Goal: Check status: Check status

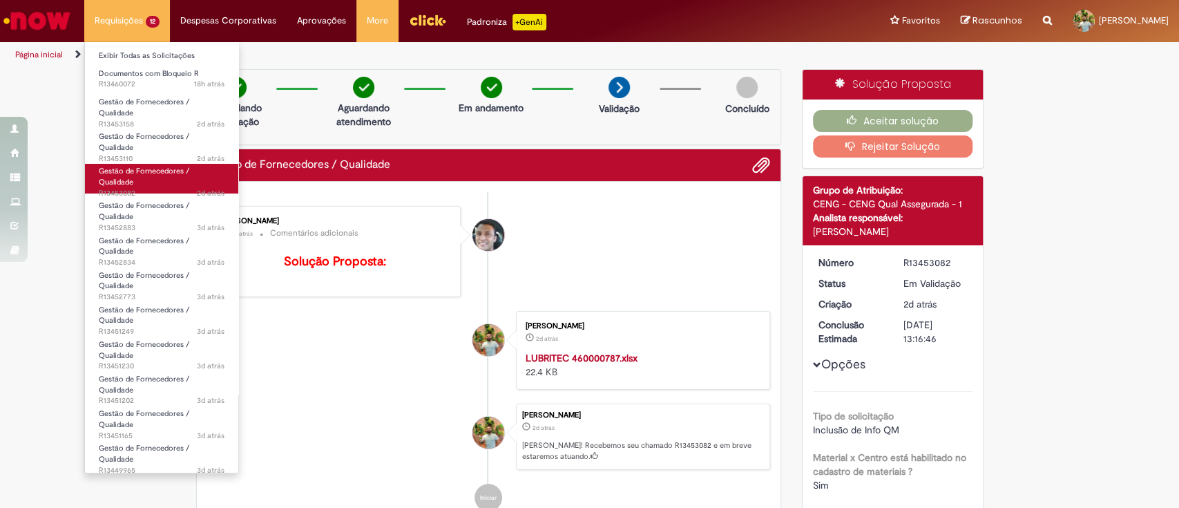
click at [129, 173] on span "Gestão de Fornecedores / Qualidade" at bounding box center [144, 176] width 91 height 21
click at [158, 185] on link "Gestão de Fornecedores / Qualidade 2d atrás 2 dias atrás R13453082" at bounding box center [161, 179] width 153 height 30
click at [118, 176] on link "Gestão de Fornecedores / Qualidade 2d atrás 2 dias atrás R13453082" at bounding box center [161, 179] width 153 height 30
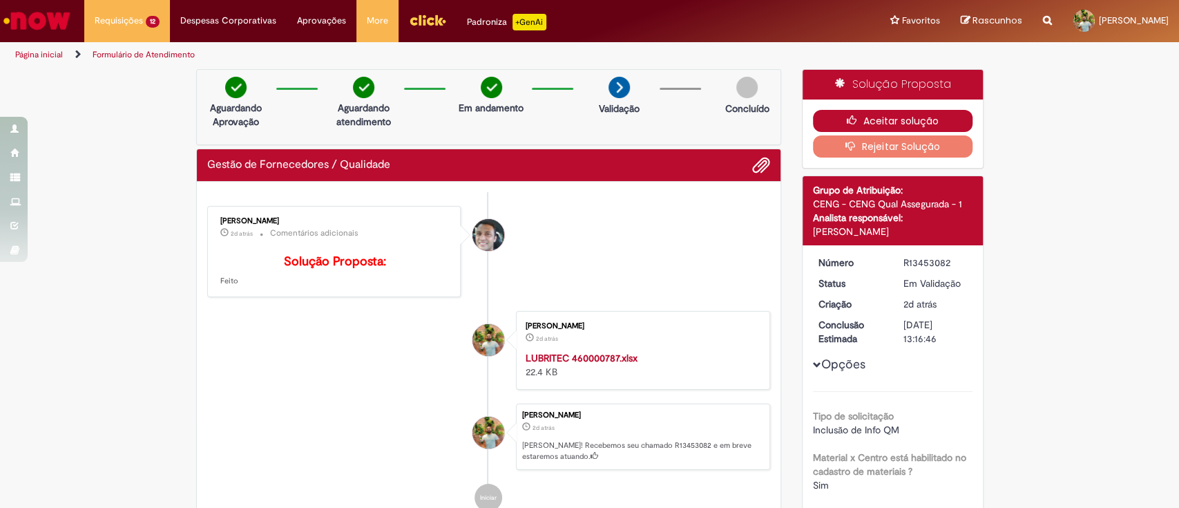
click at [847, 115] on icon "button" at bounding box center [855, 120] width 17 height 10
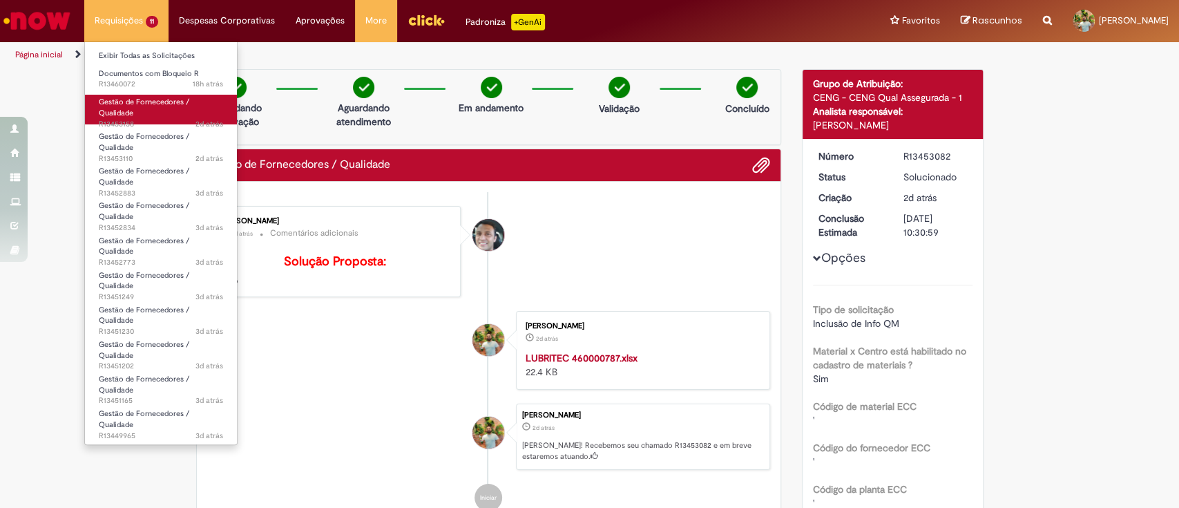
click at [146, 105] on span "Gestão de Fornecedores / Qualidade" at bounding box center [144, 107] width 91 height 21
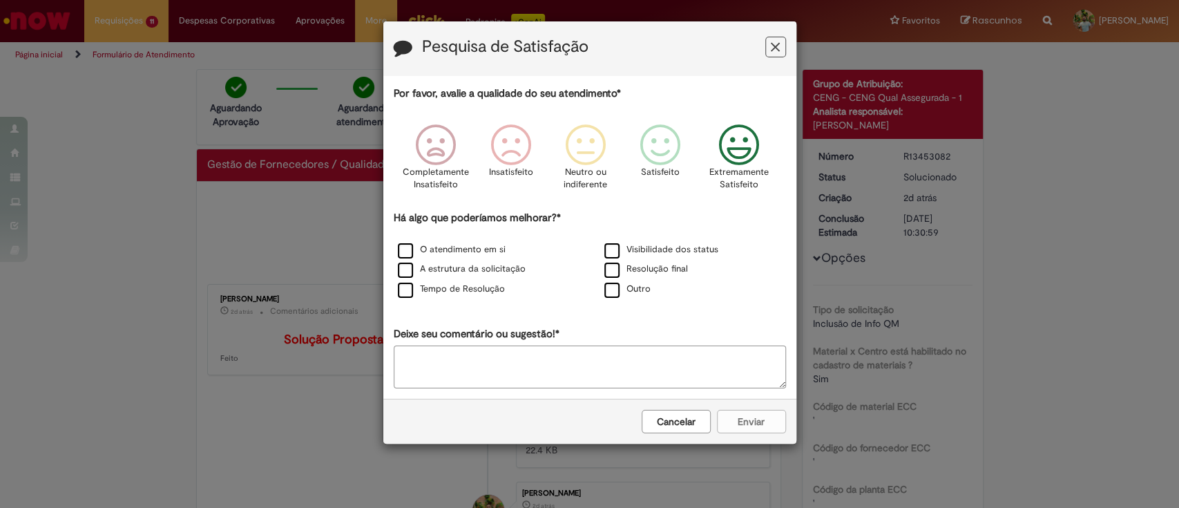
click at [732, 151] on icon "Feedback" at bounding box center [739, 144] width 52 height 41
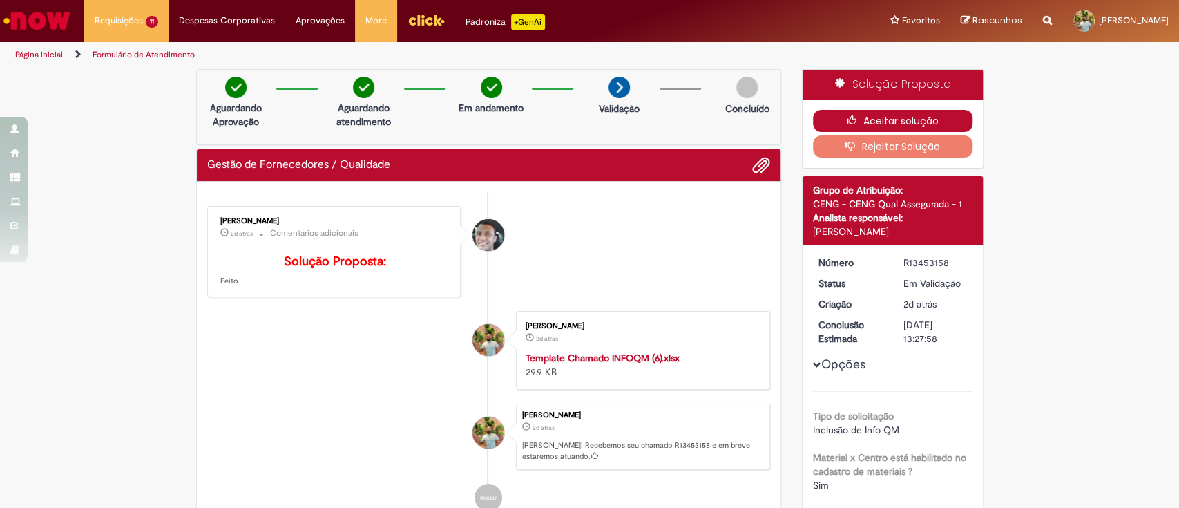
click at [861, 118] on button "Aceitar solução" at bounding box center [893, 121] width 160 height 22
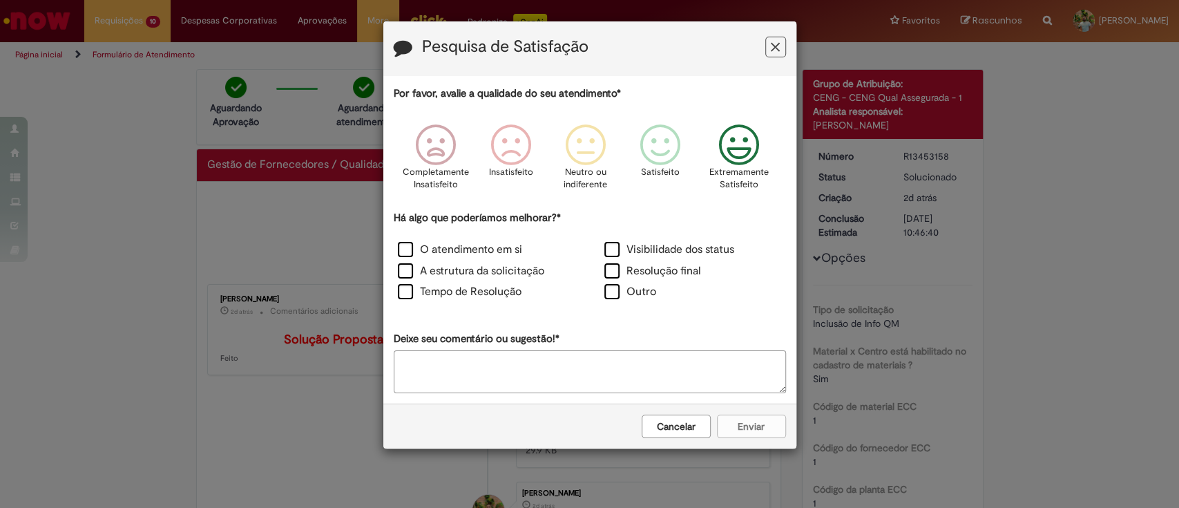
click at [726, 146] on icon "Feedback" at bounding box center [739, 144] width 52 height 41
click at [601, 271] on div "Resolução final" at bounding box center [693, 272] width 204 height 19
click at [612, 269] on label "Resolução final" at bounding box center [653, 271] width 97 height 16
click at [739, 417] on button "Enviar" at bounding box center [751, 426] width 69 height 23
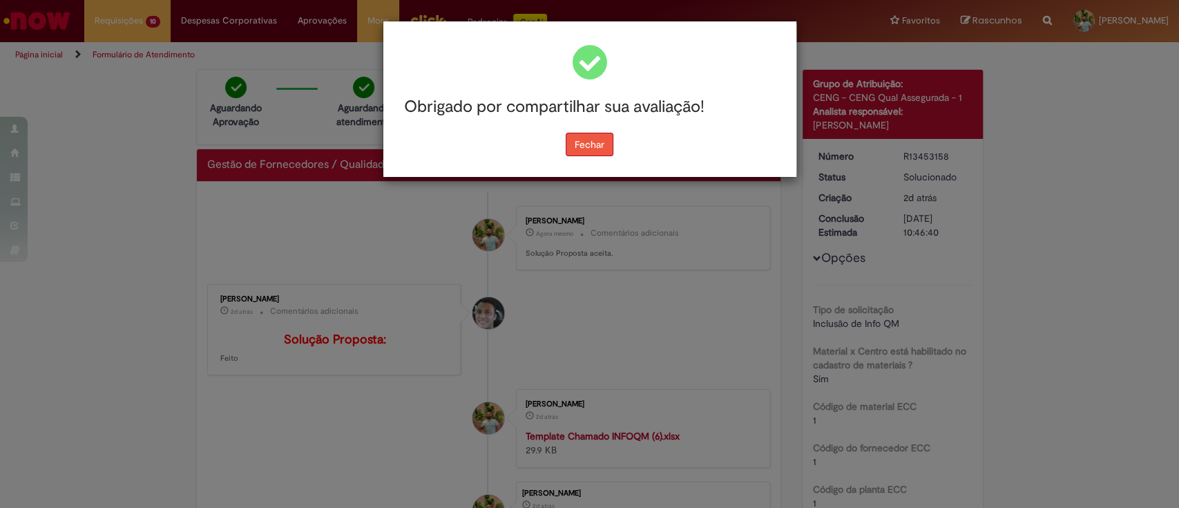
click at [592, 153] on button "Fechar" at bounding box center [590, 144] width 48 height 23
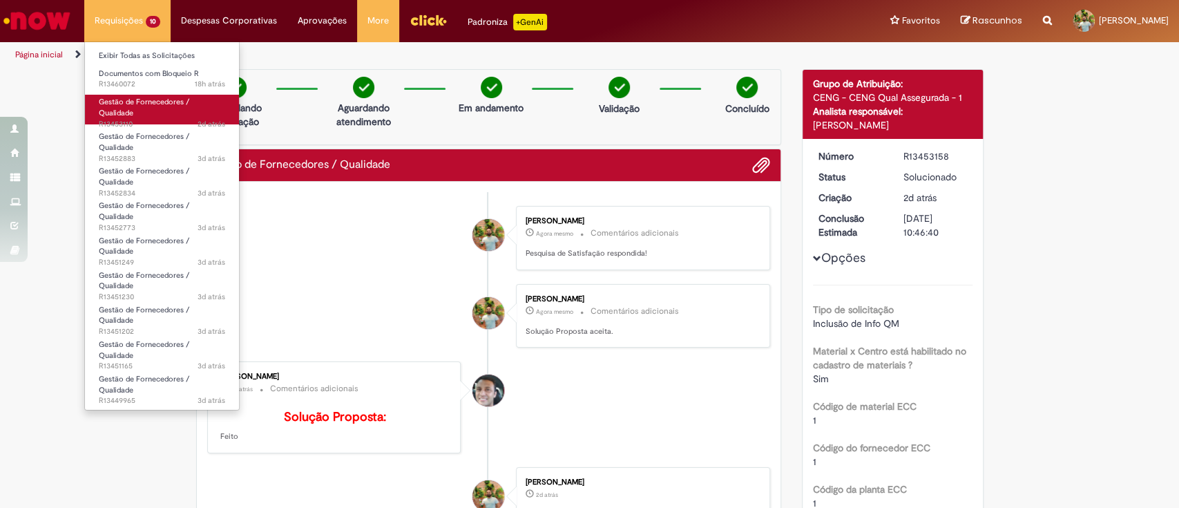
click at [158, 114] on link "Gestão de Fornecedores / Qualidade 2d atrás 2 dias atrás R13453110" at bounding box center [162, 110] width 154 height 30
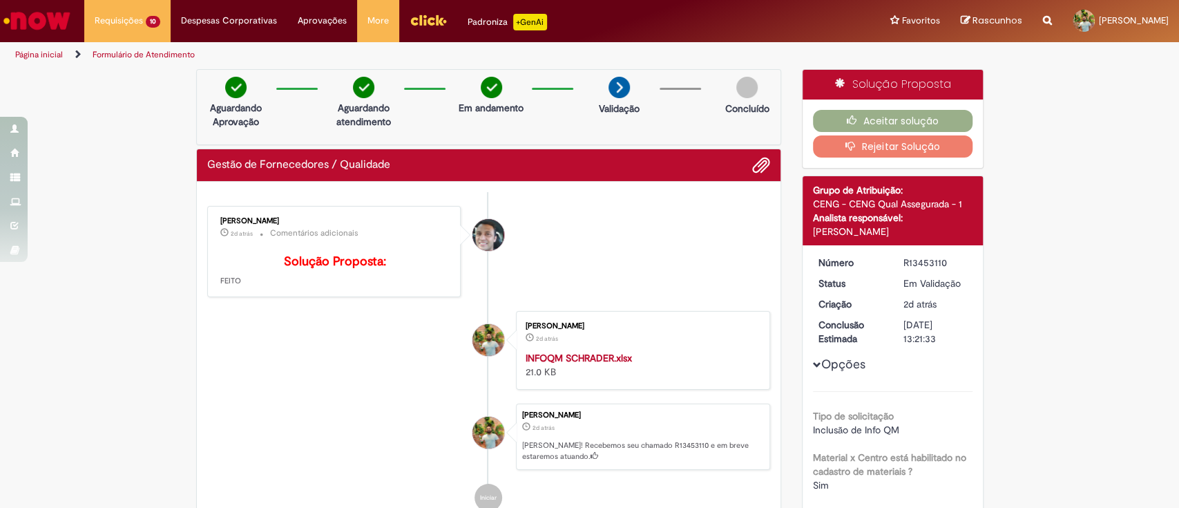
click at [596, 364] on strong "INFOQM SCHRADER.xlsx" at bounding box center [579, 358] width 106 height 12
click at [1047, 345] on div "Verificar Código de Barras Aguardando Aprovação Aguardando atendimento Em andam…" at bounding box center [589, 490] width 1179 height 842
click at [614, 364] on strong "INFOQM SCHRADER.xlsx" at bounding box center [579, 358] width 106 height 12
click at [862, 113] on button "Aceitar solução" at bounding box center [893, 121] width 160 height 22
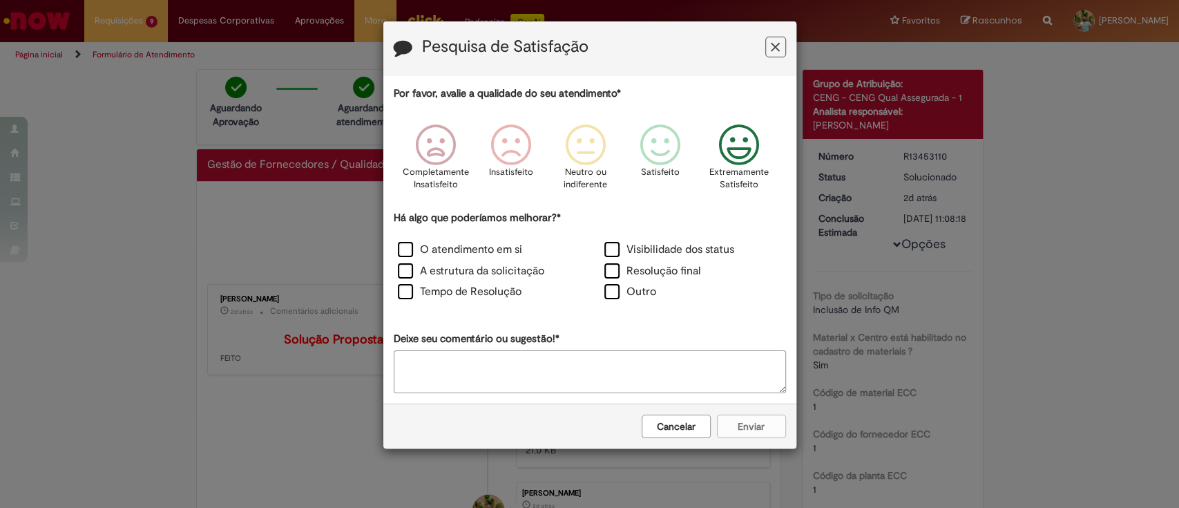
click at [739, 163] on icon "Feedback" at bounding box center [739, 144] width 52 height 41
click at [653, 254] on label "Visibilidade dos status" at bounding box center [670, 250] width 130 height 16
click at [751, 424] on button "Enviar" at bounding box center [751, 426] width 69 height 23
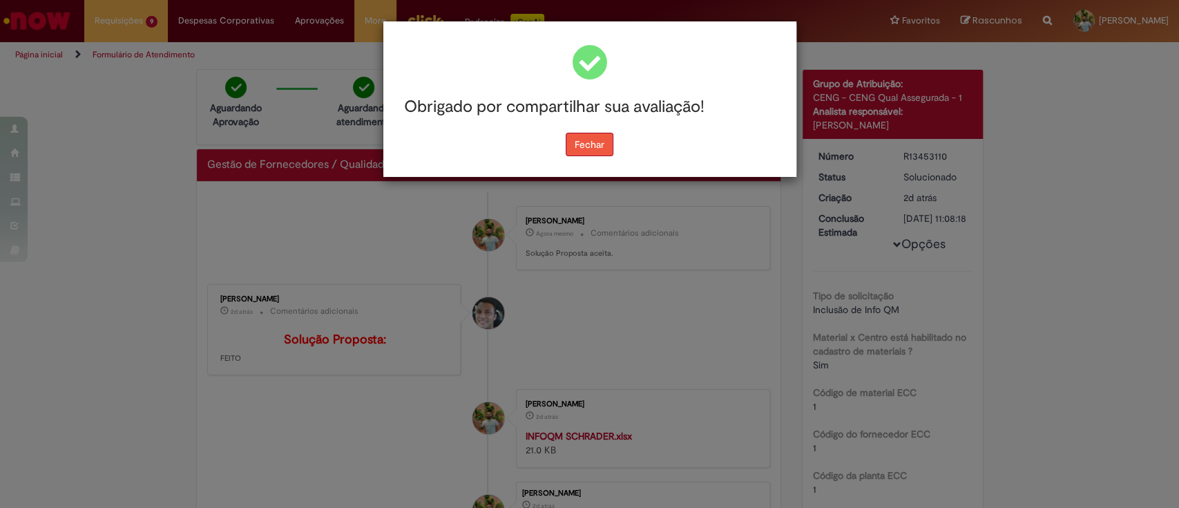
click at [595, 140] on button "Fechar" at bounding box center [590, 144] width 48 height 23
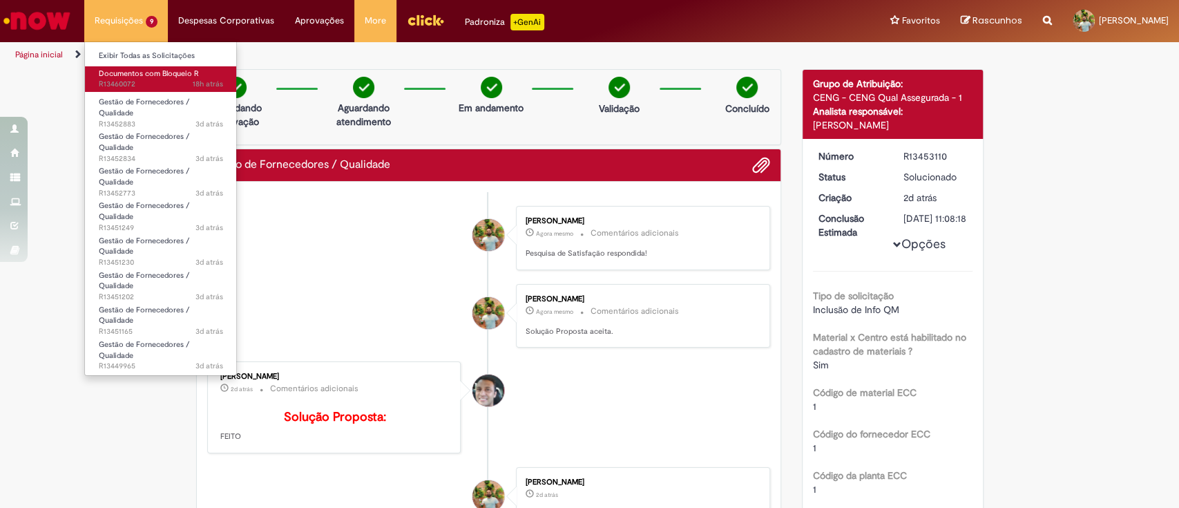
click at [141, 84] on span "18h atrás 18 horas atrás R13460072" at bounding box center [161, 84] width 124 height 11
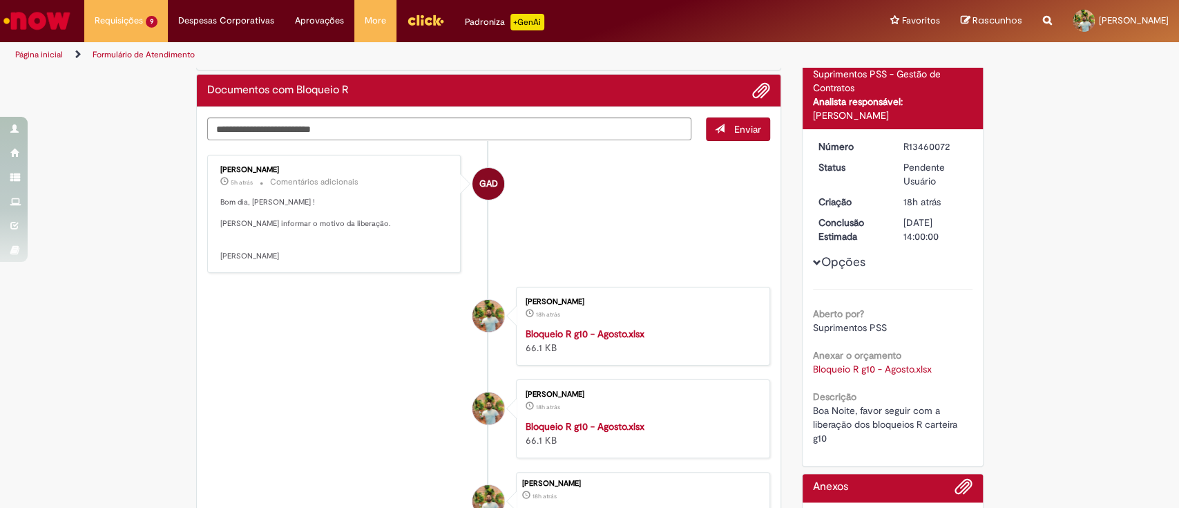
scroll to position [92, 0]
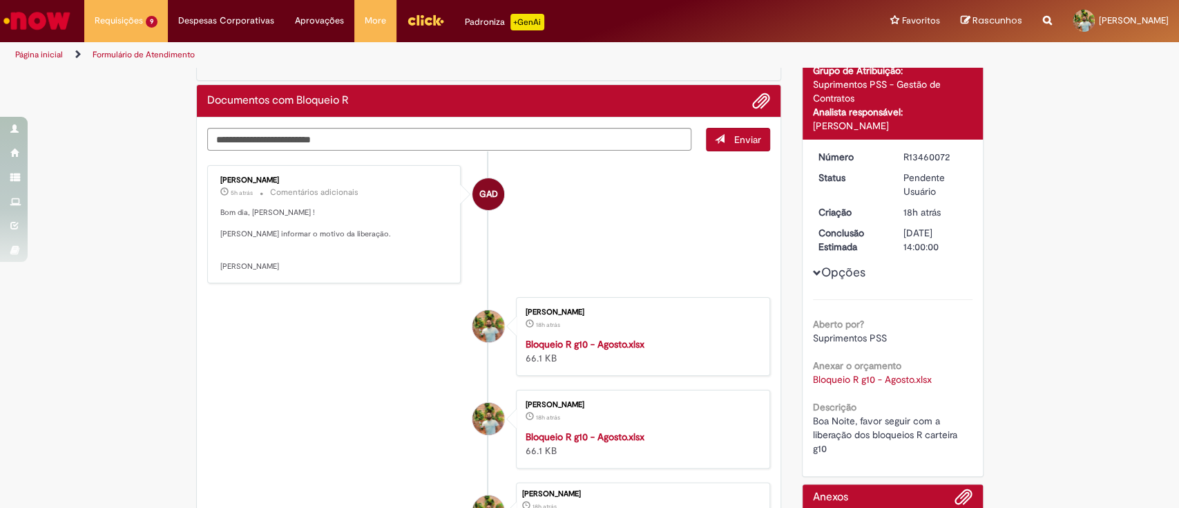
click at [595, 350] on strong "Bloqueio R g10 - Agosto.xlsx" at bounding box center [585, 344] width 119 height 12
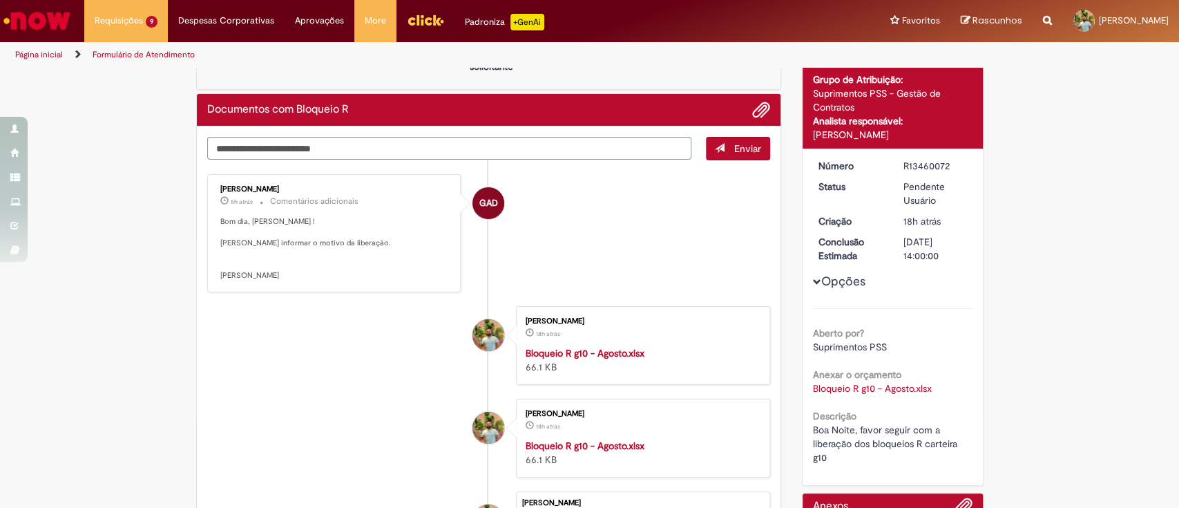
scroll to position [368, 0]
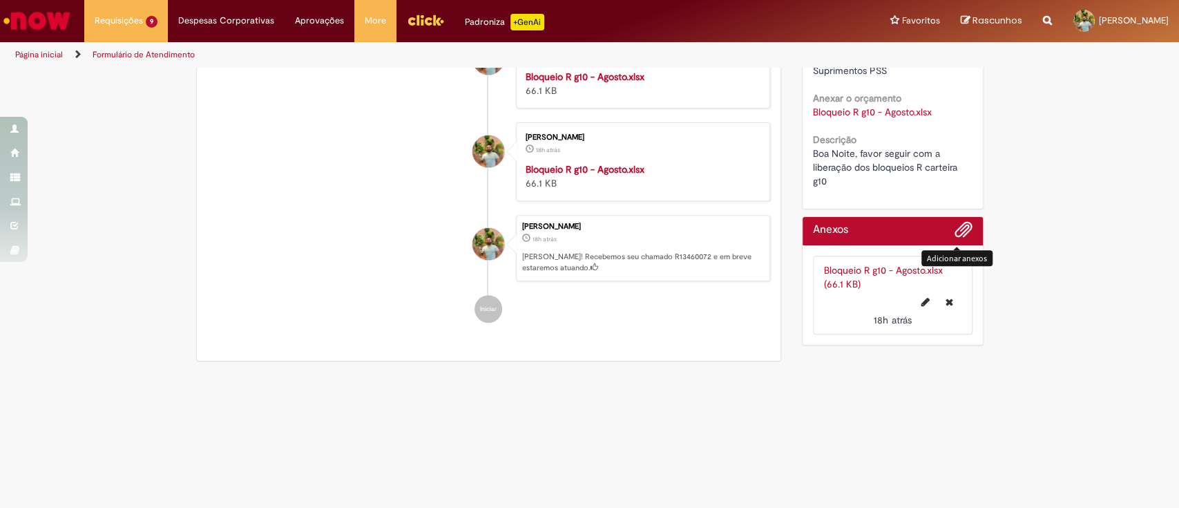
click at [956, 222] on span "Adicionar anexos" at bounding box center [964, 230] width 17 height 17
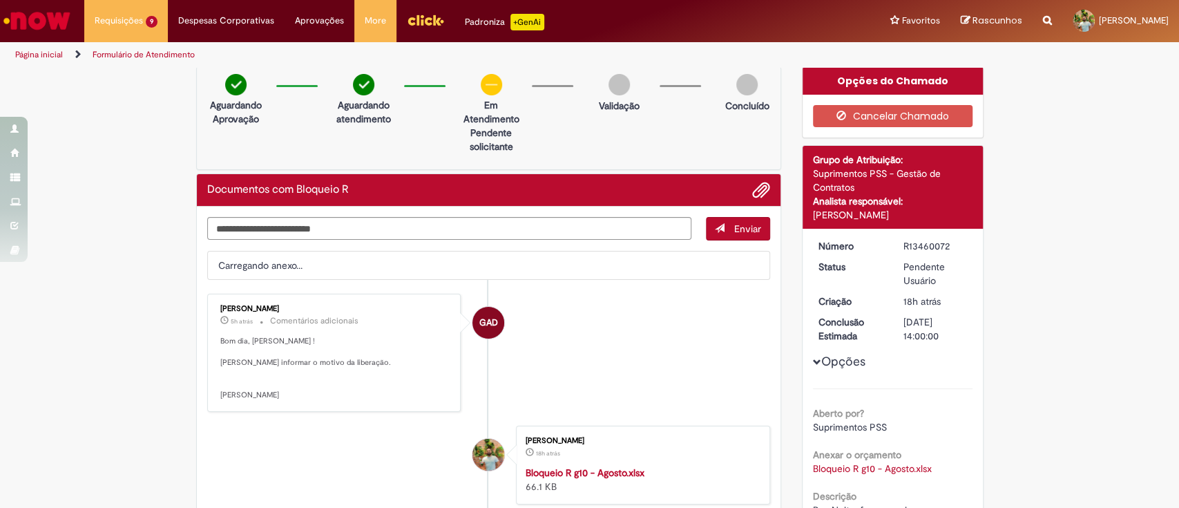
scroll to position [0, 0]
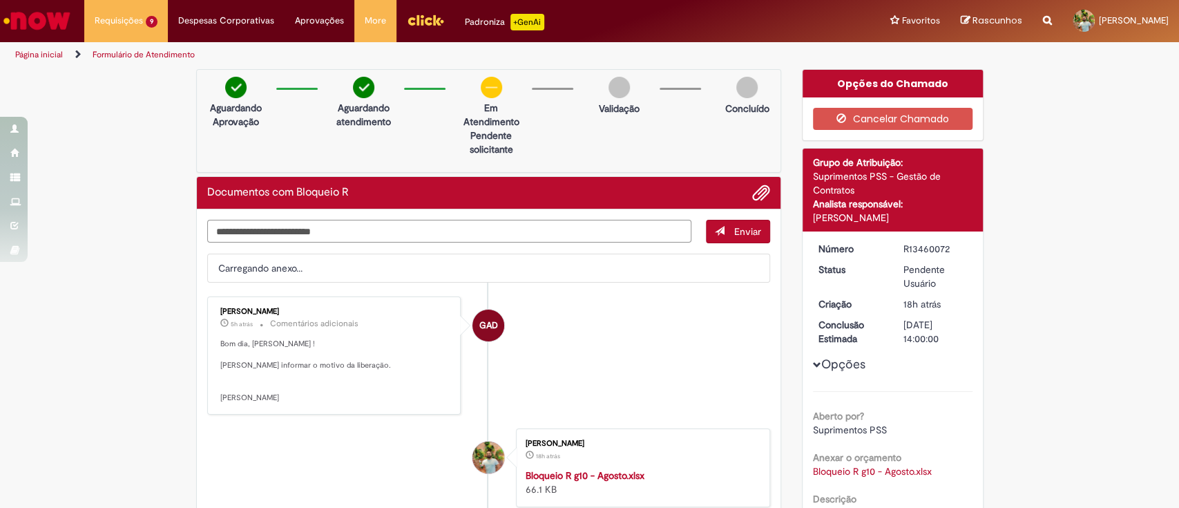
click at [395, 238] on textarea "Digite sua mensagem aqui..." at bounding box center [449, 231] width 485 height 23
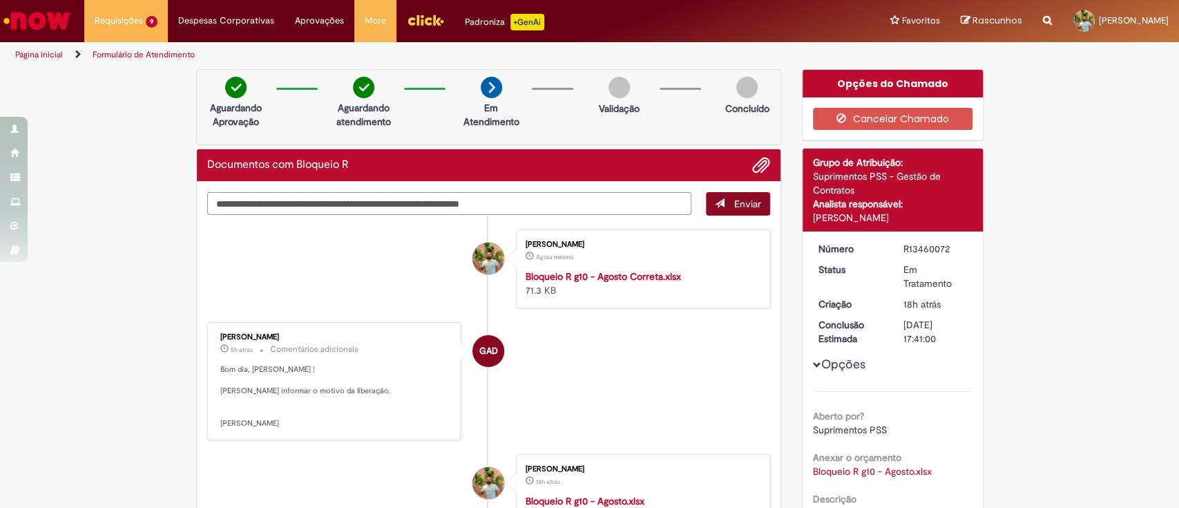
type textarea "**********"
click at [721, 199] on button "Enviar" at bounding box center [738, 203] width 64 height 23
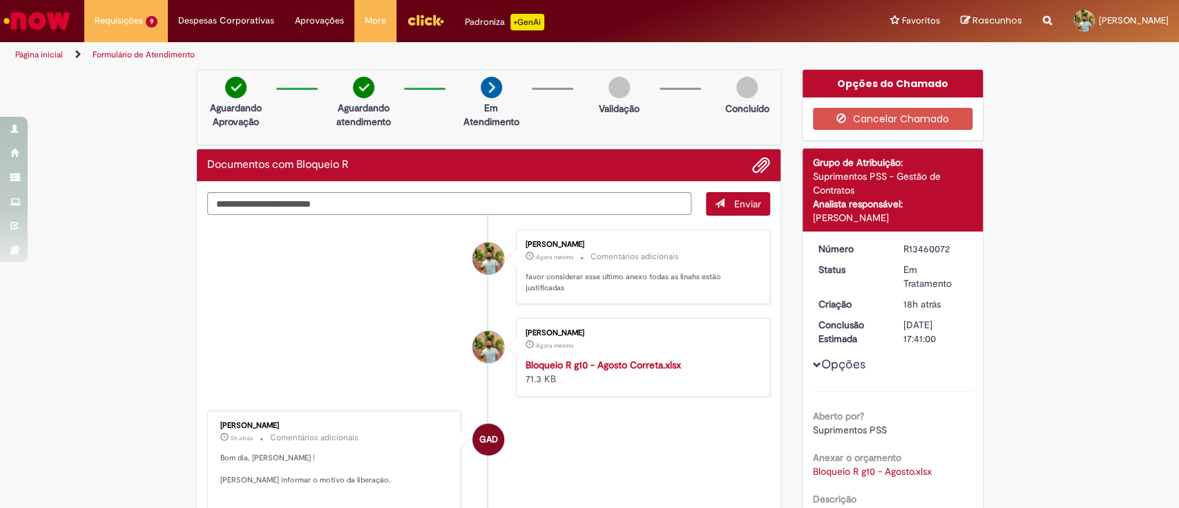
click at [929, 251] on div "R13460072" at bounding box center [936, 249] width 64 height 14
copy div "R13460072"
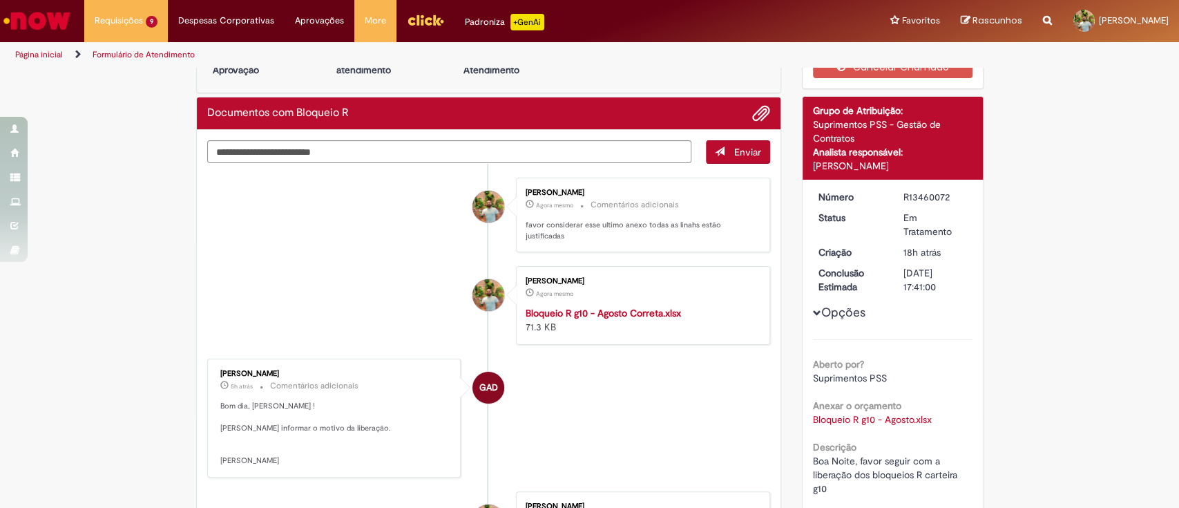
scroll to position [92, 0]
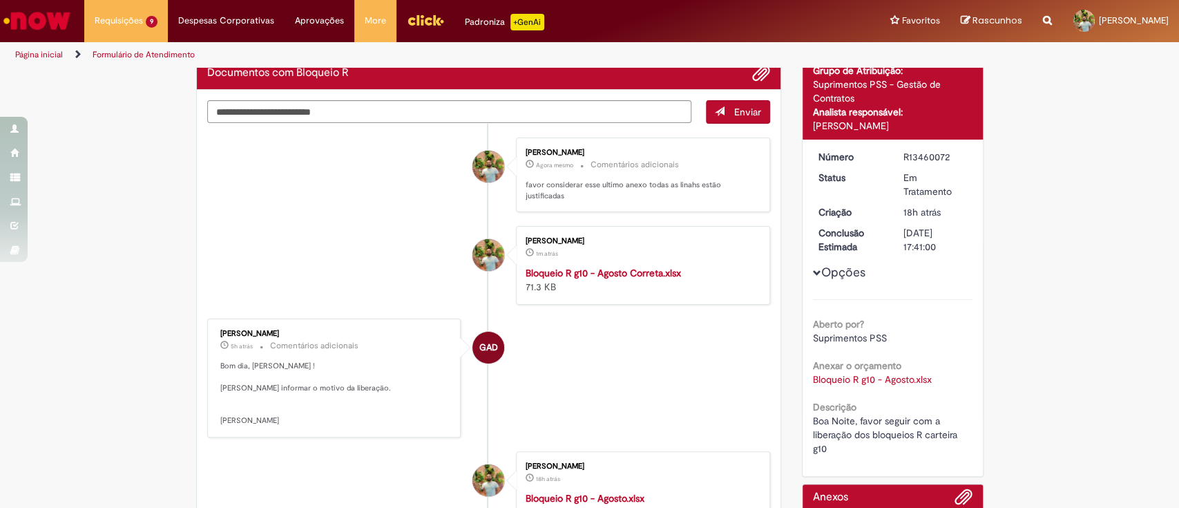
click at [155, 225] on div "Verificar Código de Barras Aguardando Aprovação Aguardando atendimento Em Atend…" at bounding box center [589, 383] width 1179 height 813
click at [1034, 326] on div "Verificar Código de Barras Aguardando Aprovação Aguardando atendimento Em Atend…" at bounding box center [589, 383] width 1179 height 813
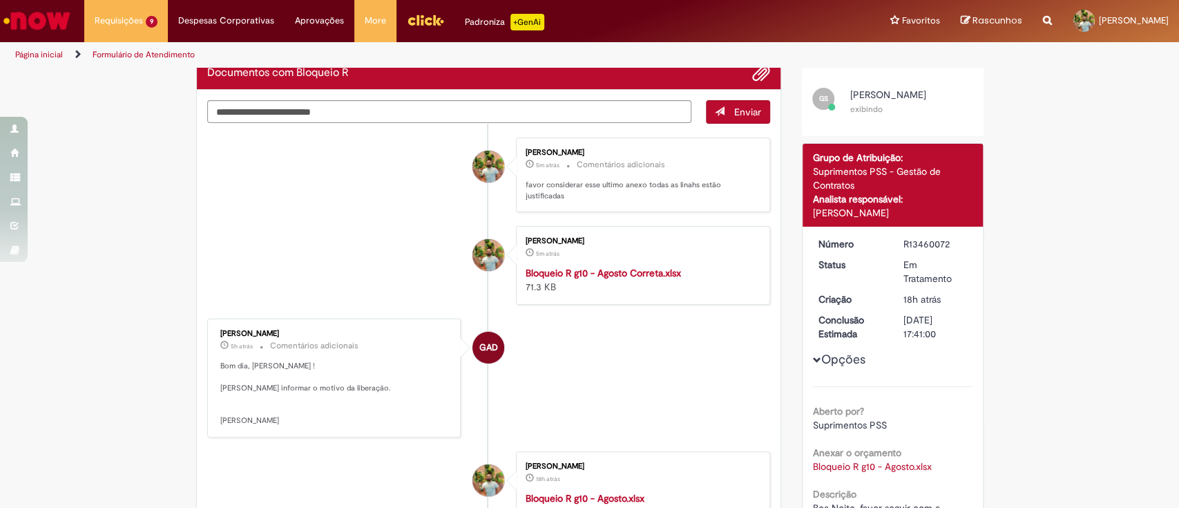
scroll to position [0, 0]
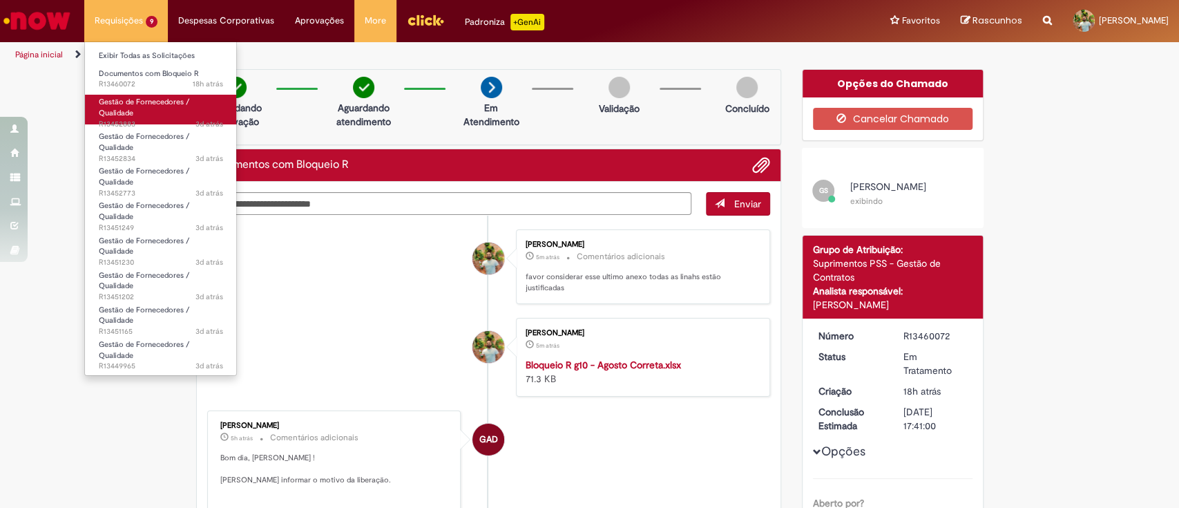
click at [130, 122] on span "3d atrás 3 dias atrás R13452883" at bounding box center [161, 124] width 124 height 11
